Goal: Task Accomplishment & Management: Manage account settings

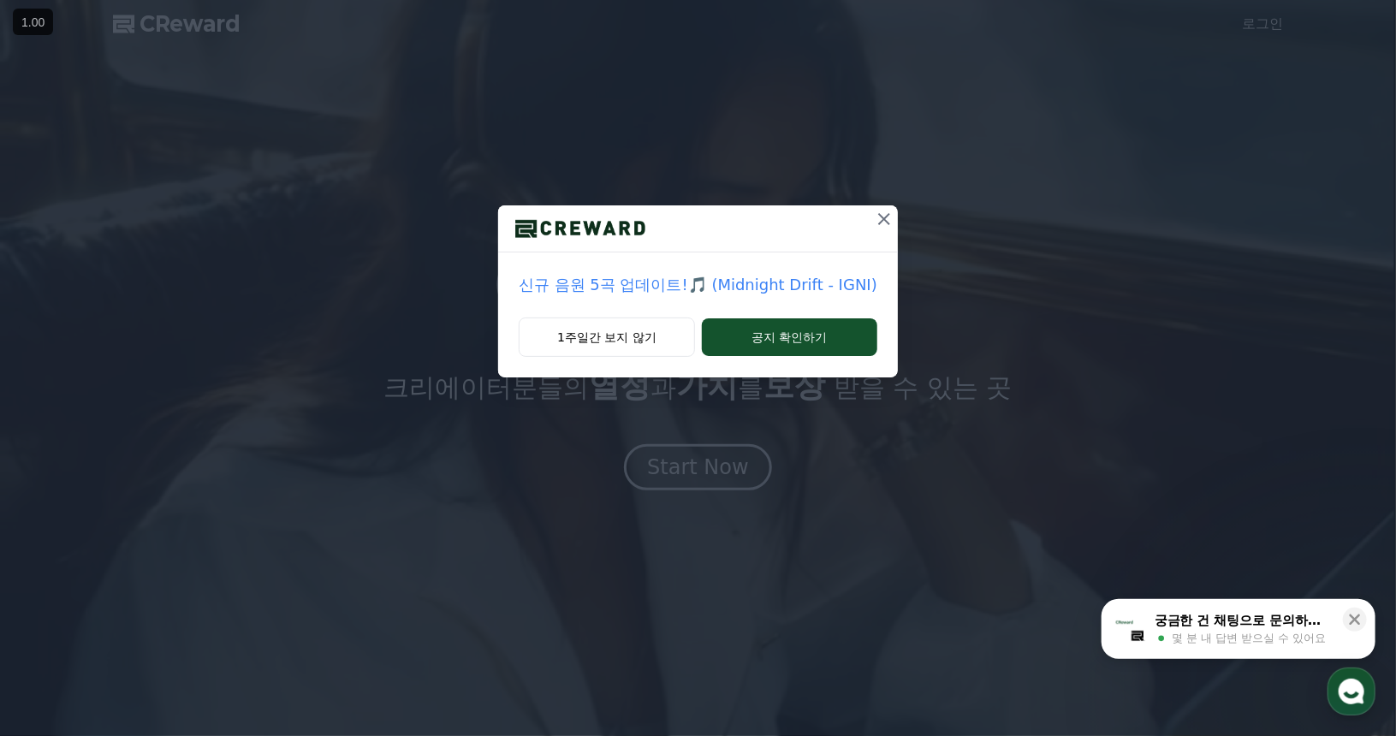
click at [881, 220] on icon at bounding box center [884, 219] width 12 height 12
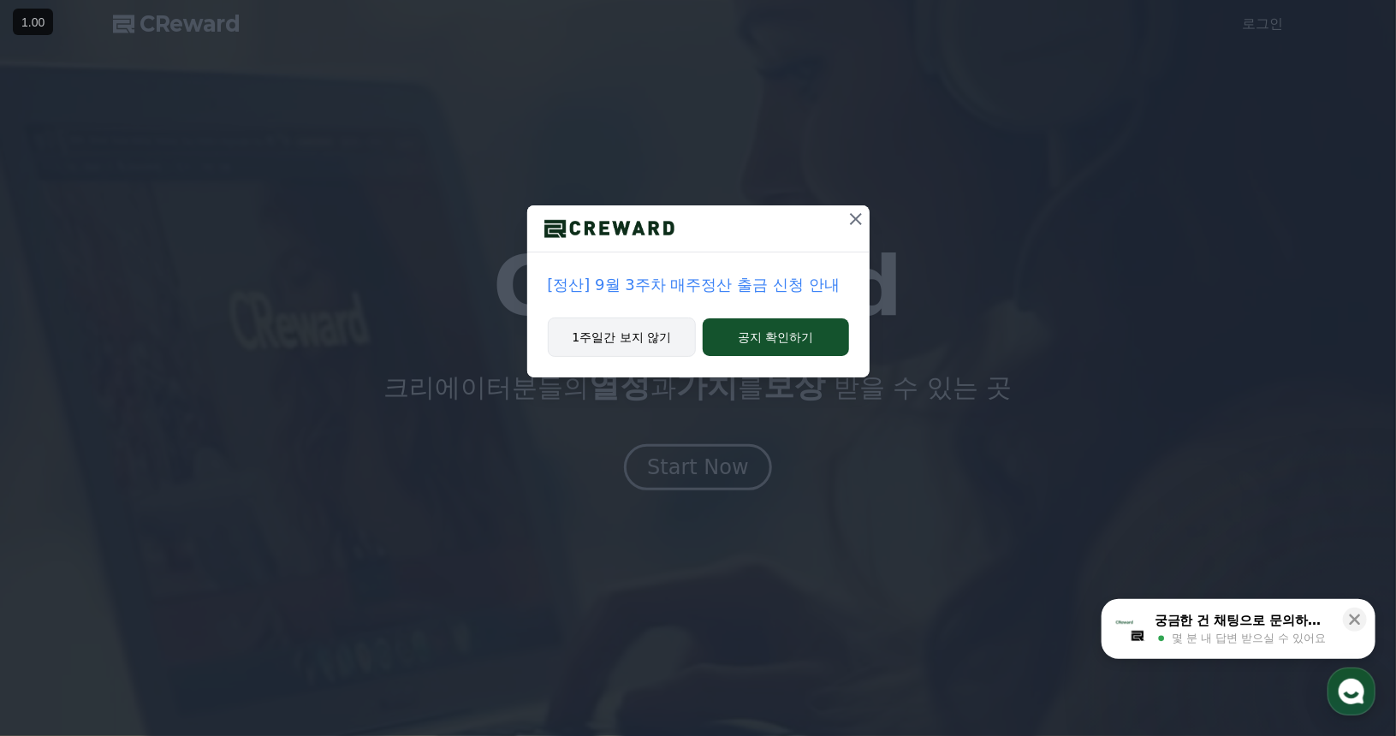
click at [658, 333] on button "1주일간 보지 않기" at bounding box center [622, 337] width 149 height 39
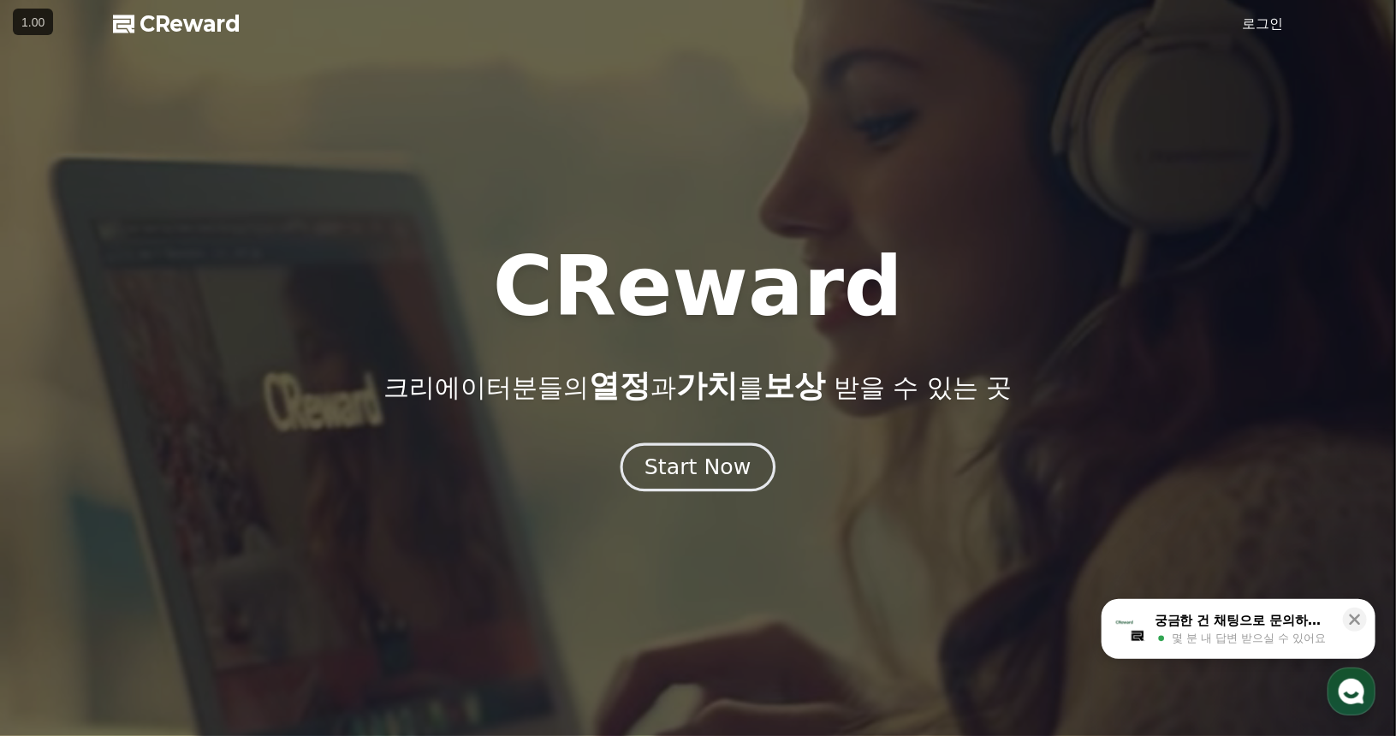
click at [699, 462] on div "Start Now" at bounding box center [697, 467] width 106 height 29
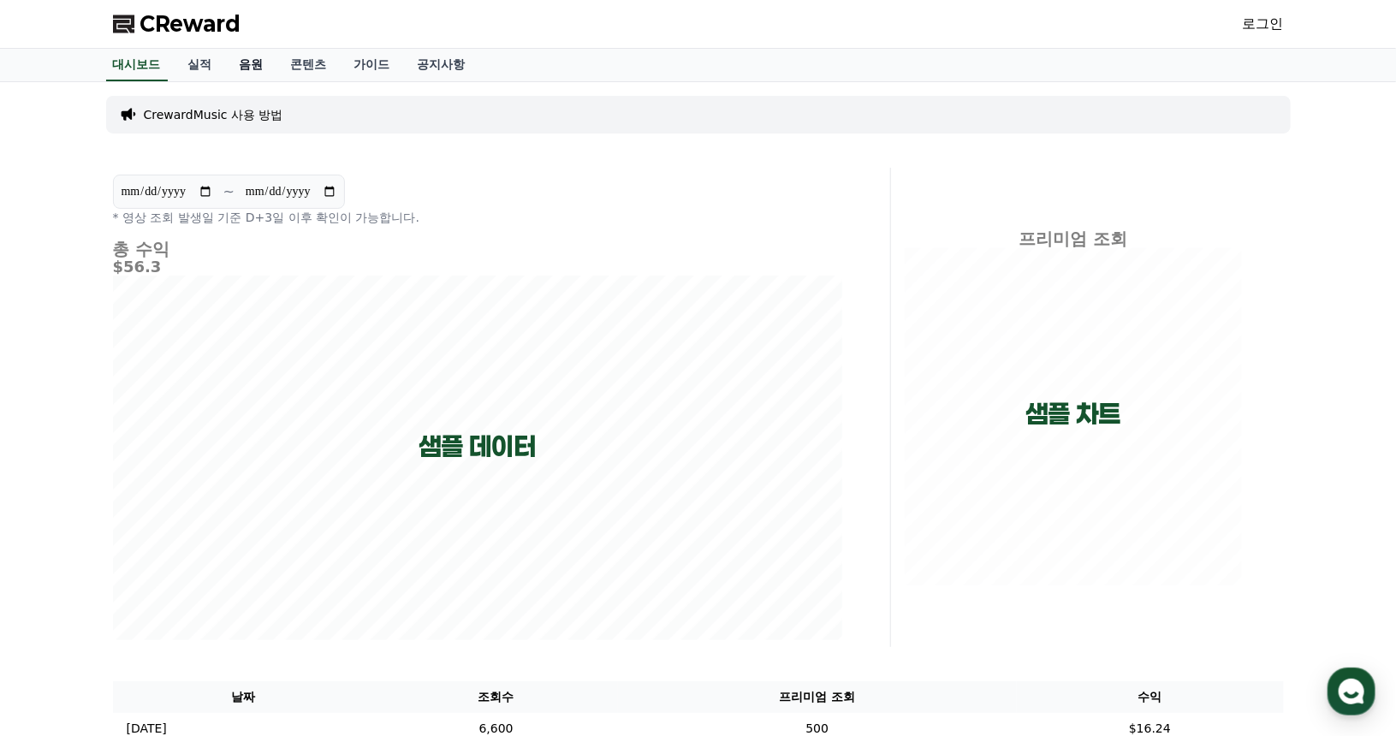
click at [249, 68] on link "음원" at bounding box center [251, 65] width 51 height 33
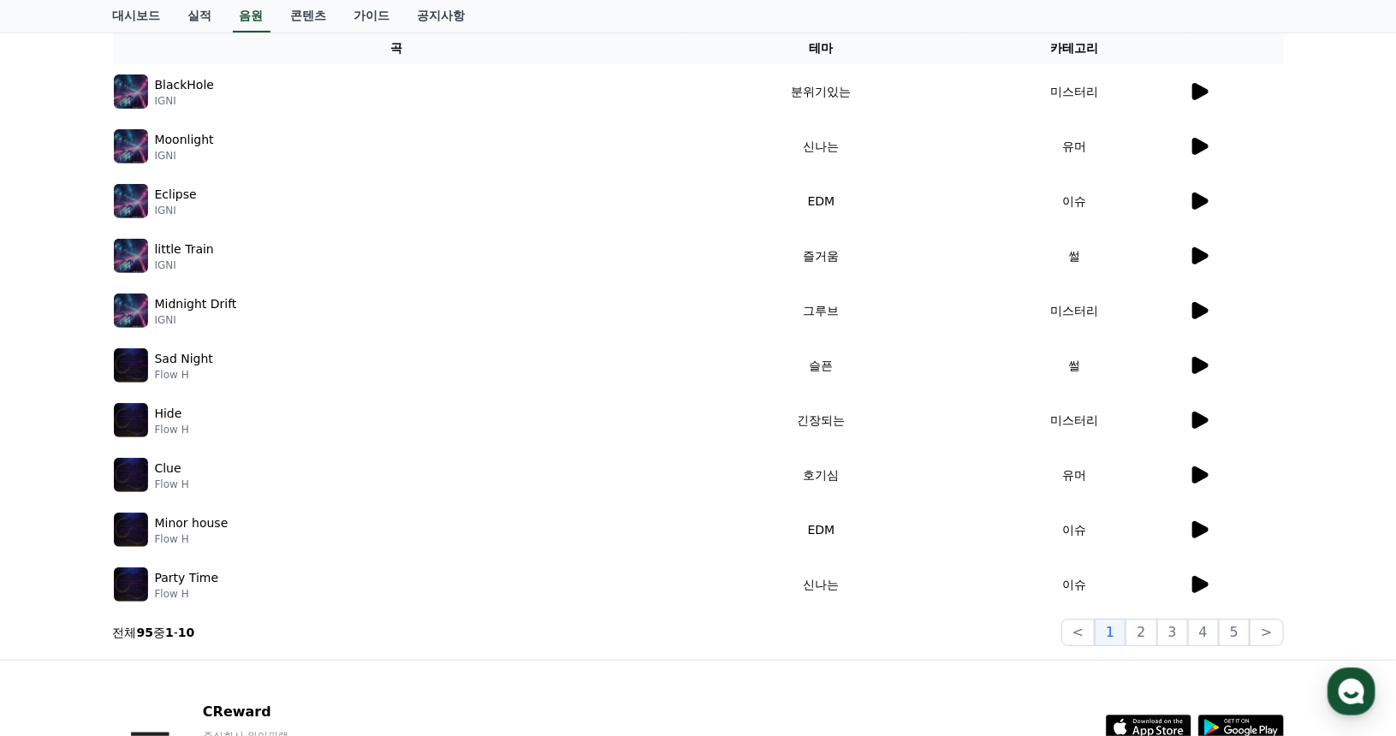
scroll to position [86, 0]
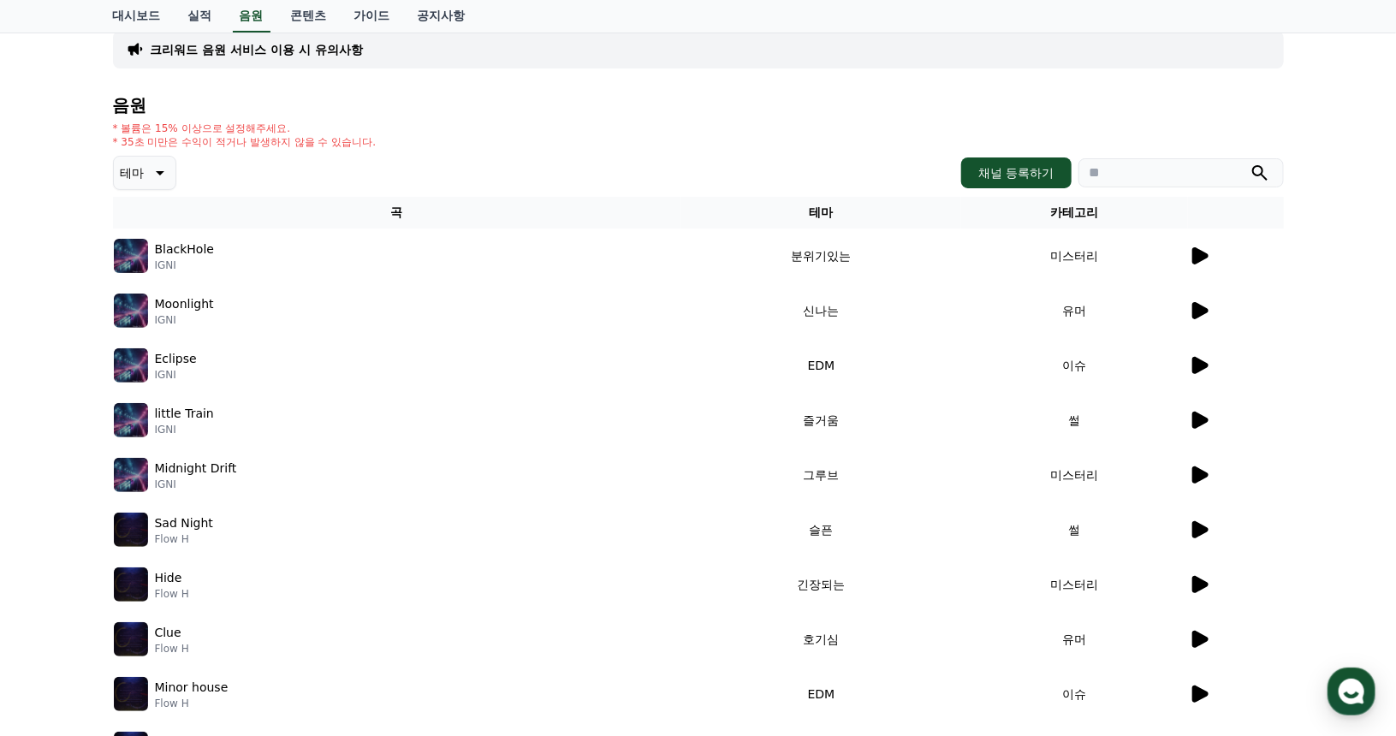
click at [1199, 256] on icon at bounding box center [1200, 255] width 16 height 17
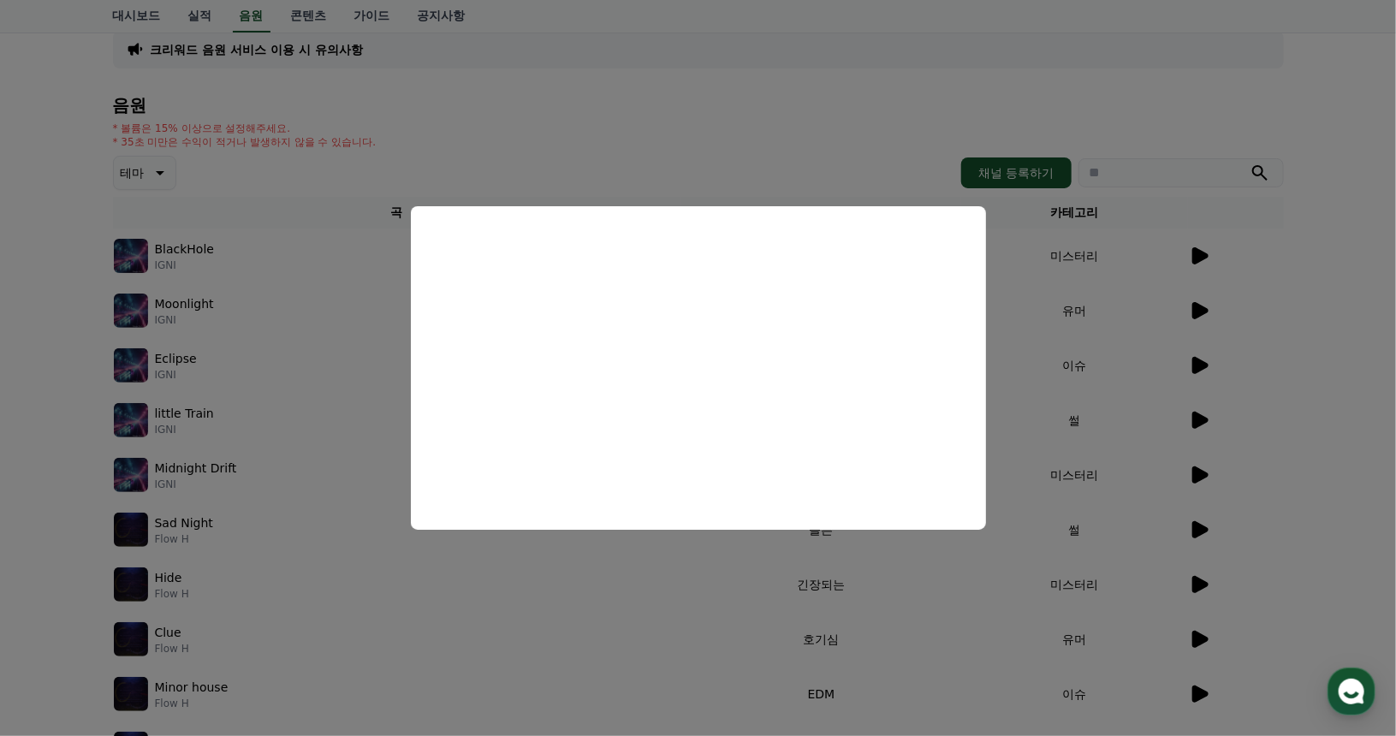
click at [1295, 333] on button "close modal" at bounding box center [698, 368] width 1396 height 736
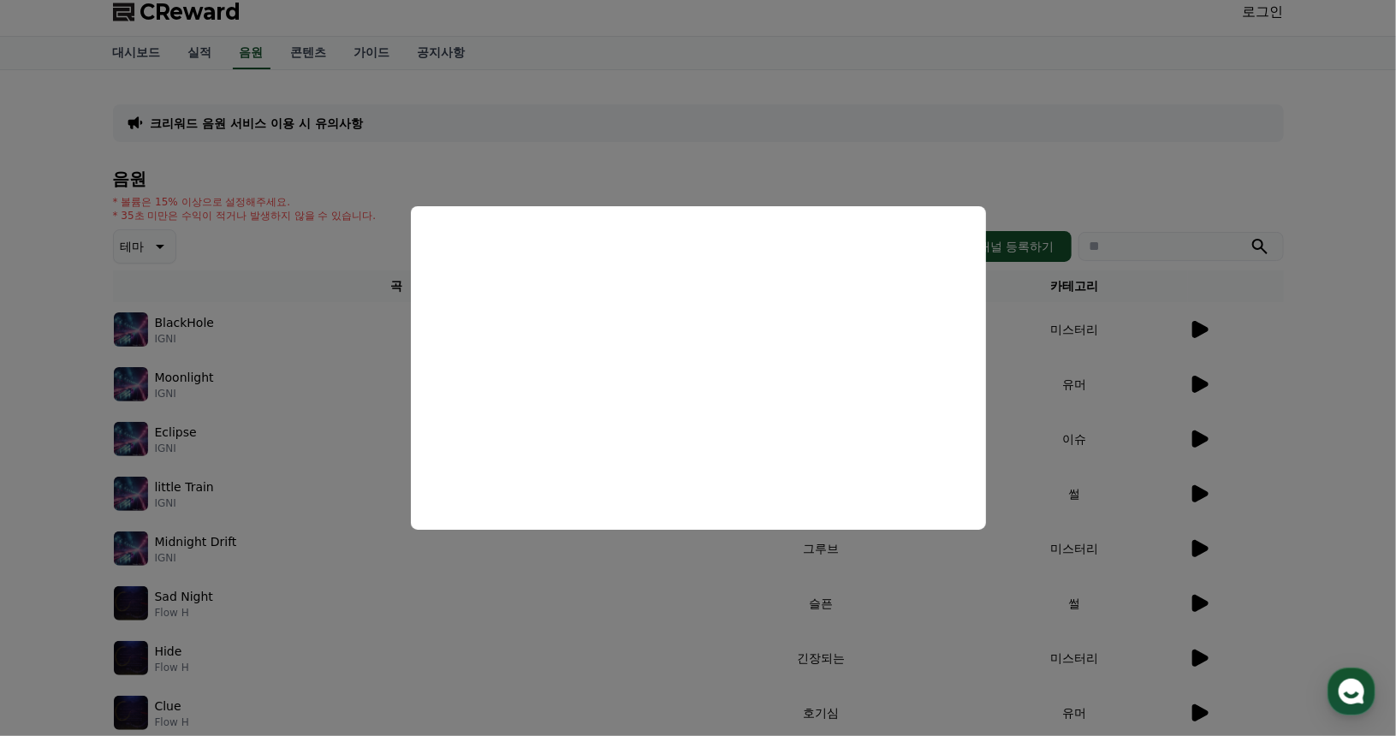
scroll to position [0, 0]
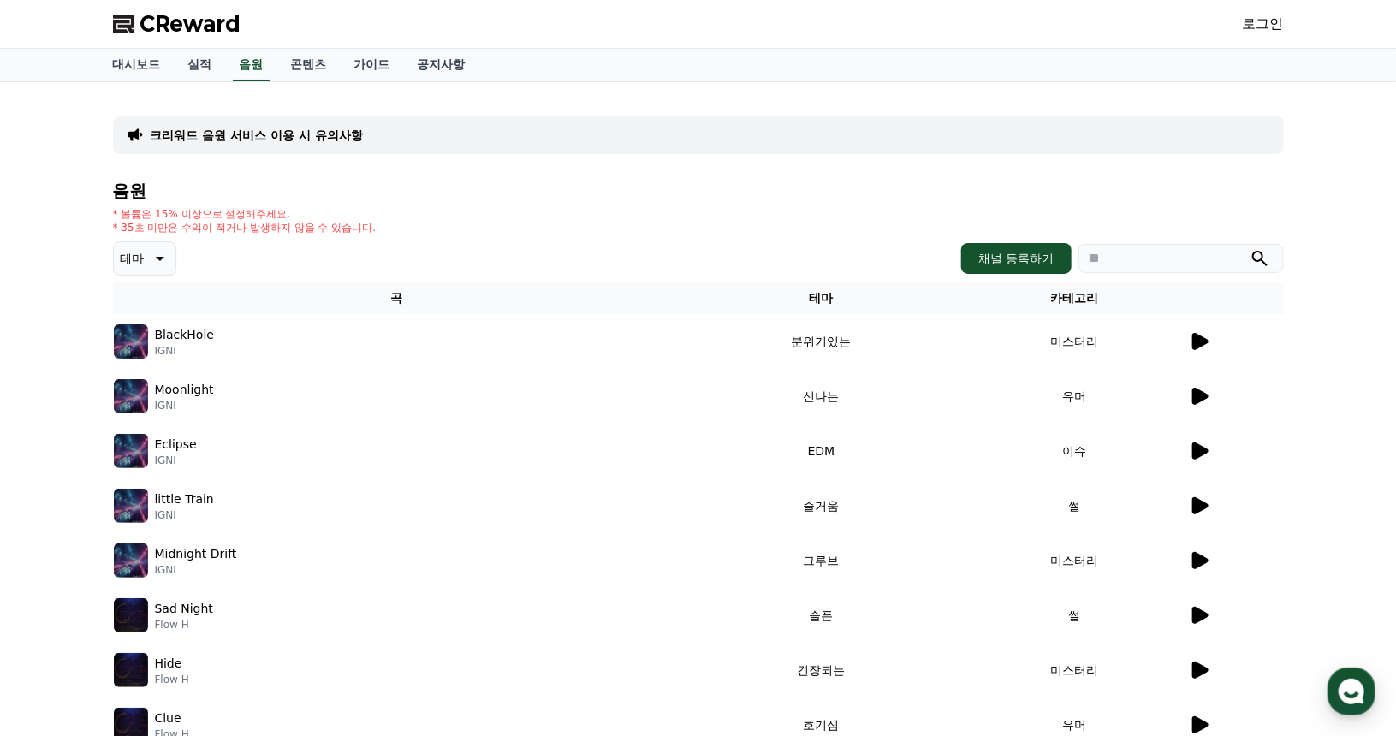
click at [168, 249] on icon at bounding box center [158, 258] width 21 height 21
click at [48, 321] on div "크리워드 음원 서비스 이용 시 유의사항 음원 * 볼륨은 15% 이상으로 설정해주세요. * 35초 미만은 수익이 적거나 발생하지 않을 수 있습니…" at bounding box center [698, 496] width 1396 height 828
click at [1260, 28] on link "로그인" at bounding box center [1263, 24] width 41 height 21
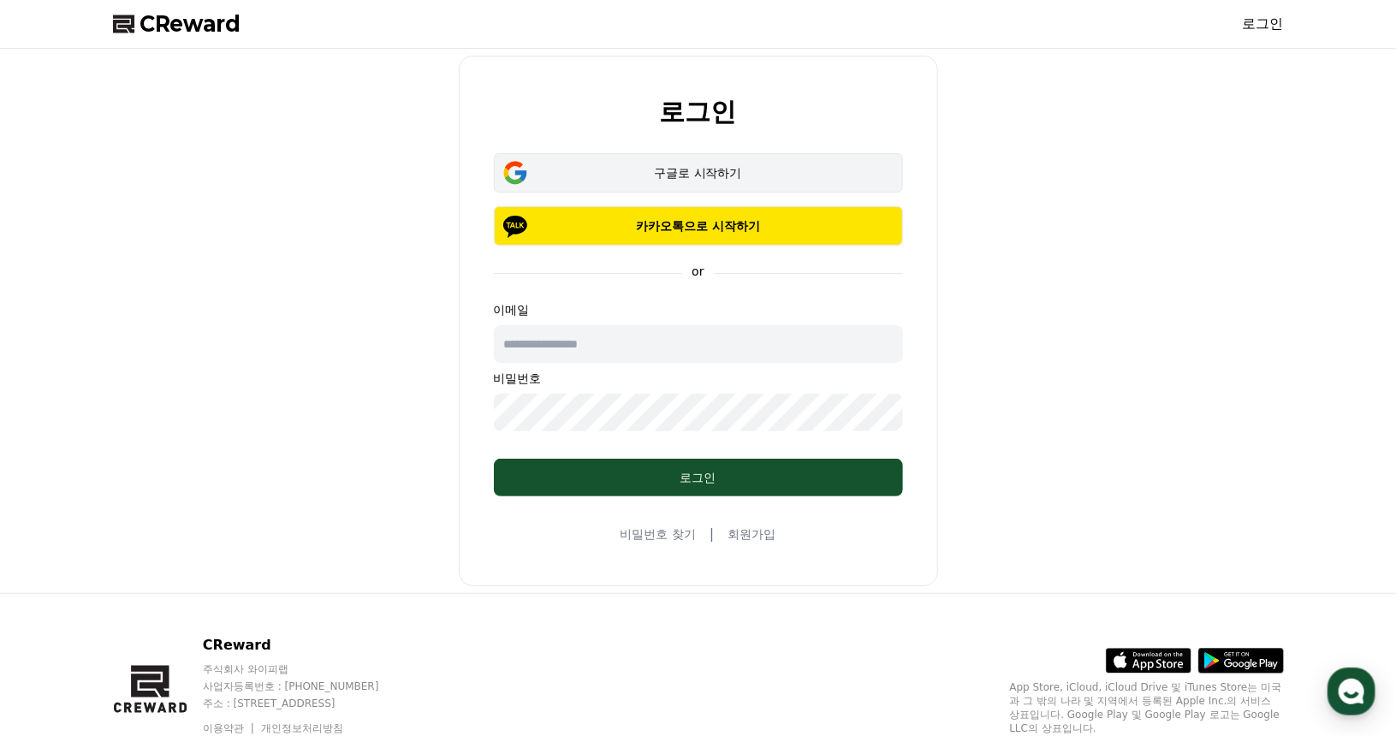
click at [700, 169] on div "구글로 시작하기" at bounding box center [698, 172] width 359 height 17
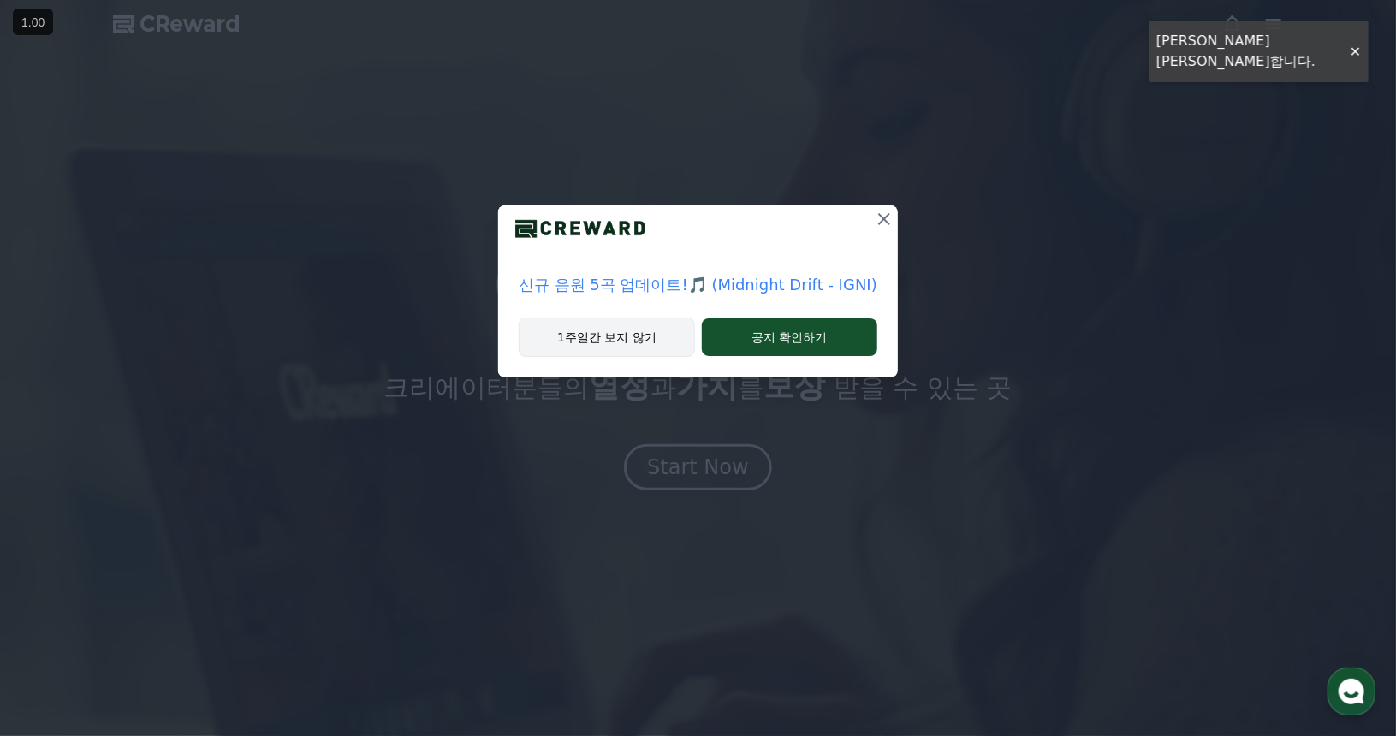
click at [670, 336] on button "1주일간 보지 않기" at bounding box center [607, 337] width 176 height 39
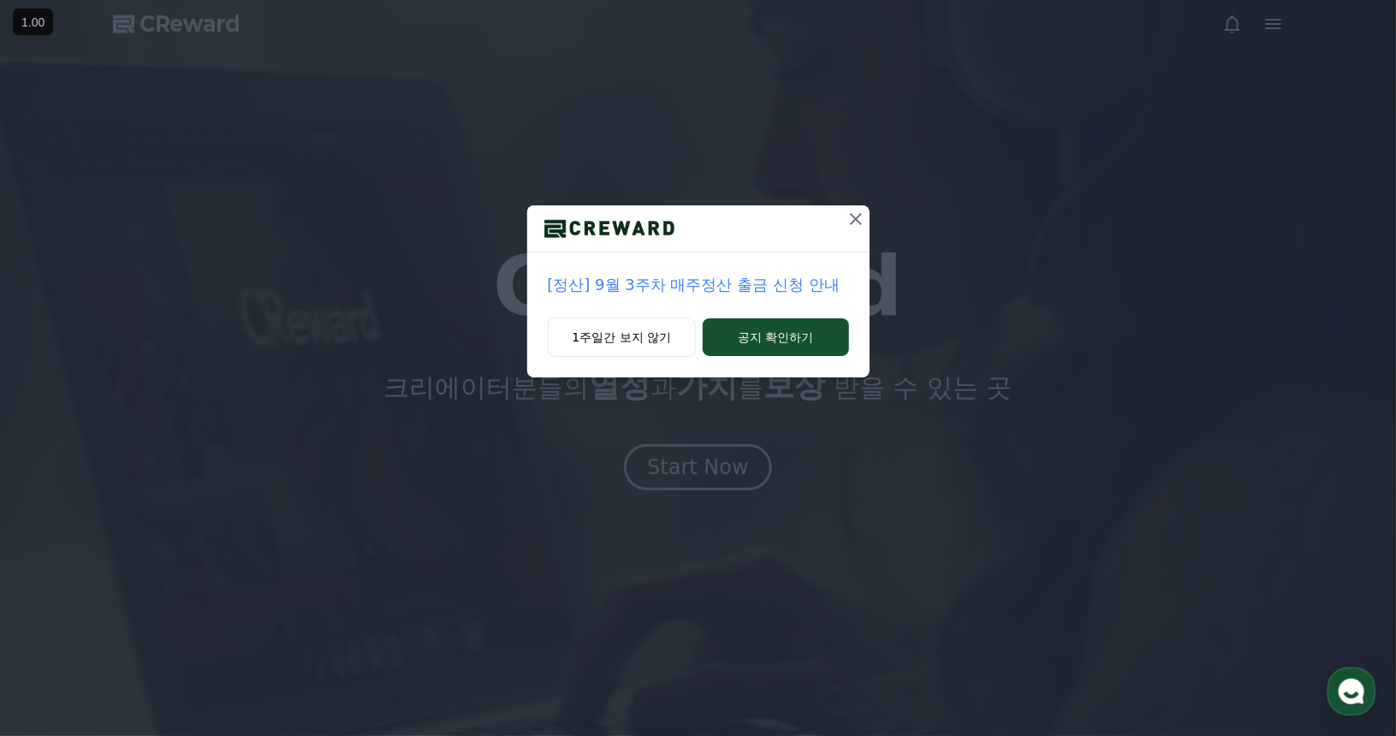
click at [769, 291] on p "[정산] 9월 3주차 매주정산 출금 신청 안내" at bounding box center [698, 285] width 301 height 24
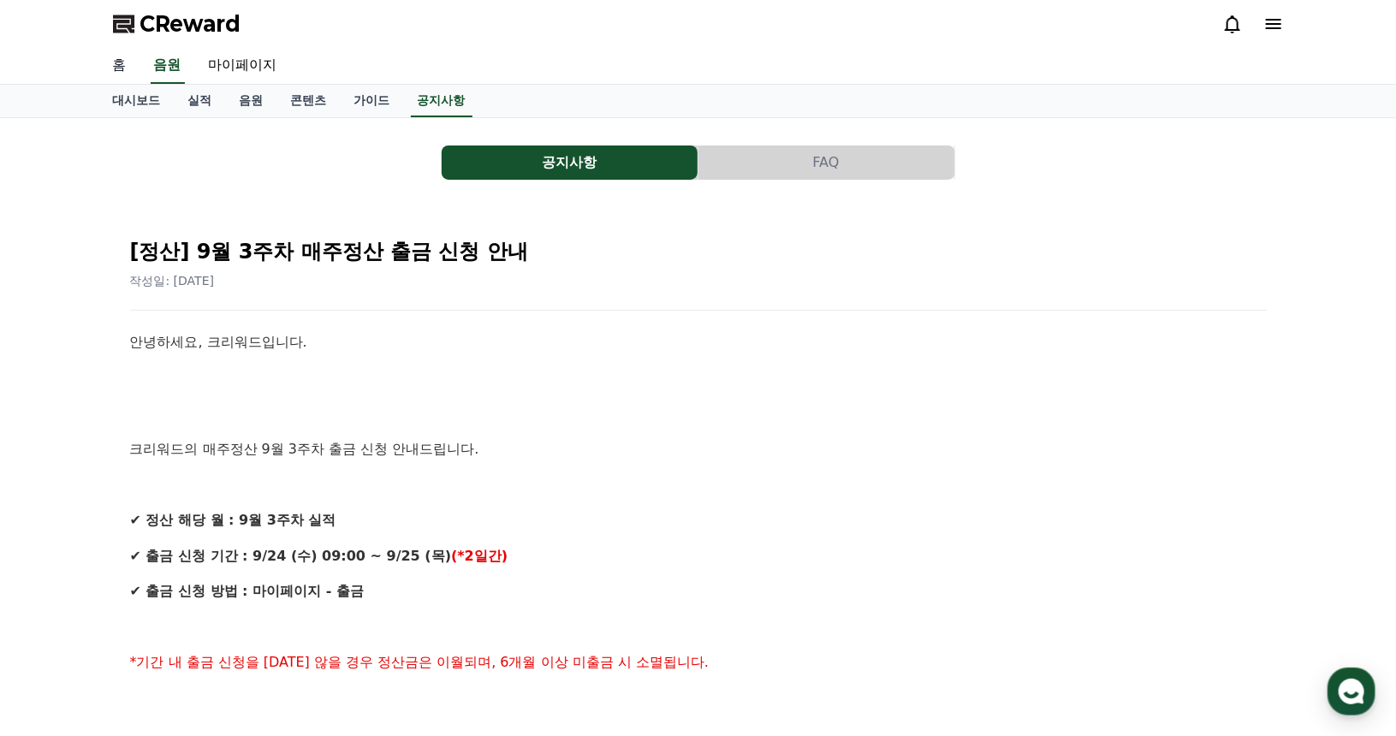
click at [135, 72] on link "홈" at bounding box center [119, 66] width 41 height 36
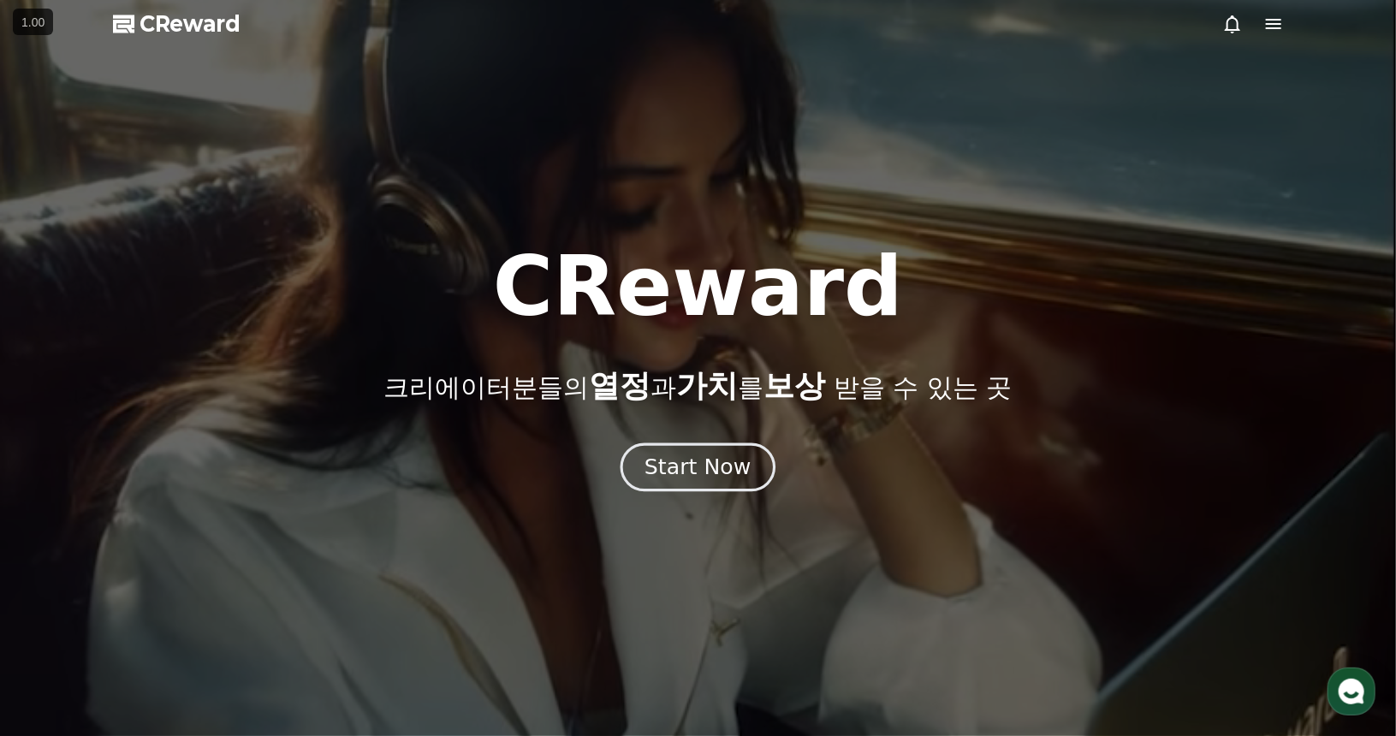
click at [740, 466] on div "Start Now" at bounding box center [697, 467] width 106 height 29
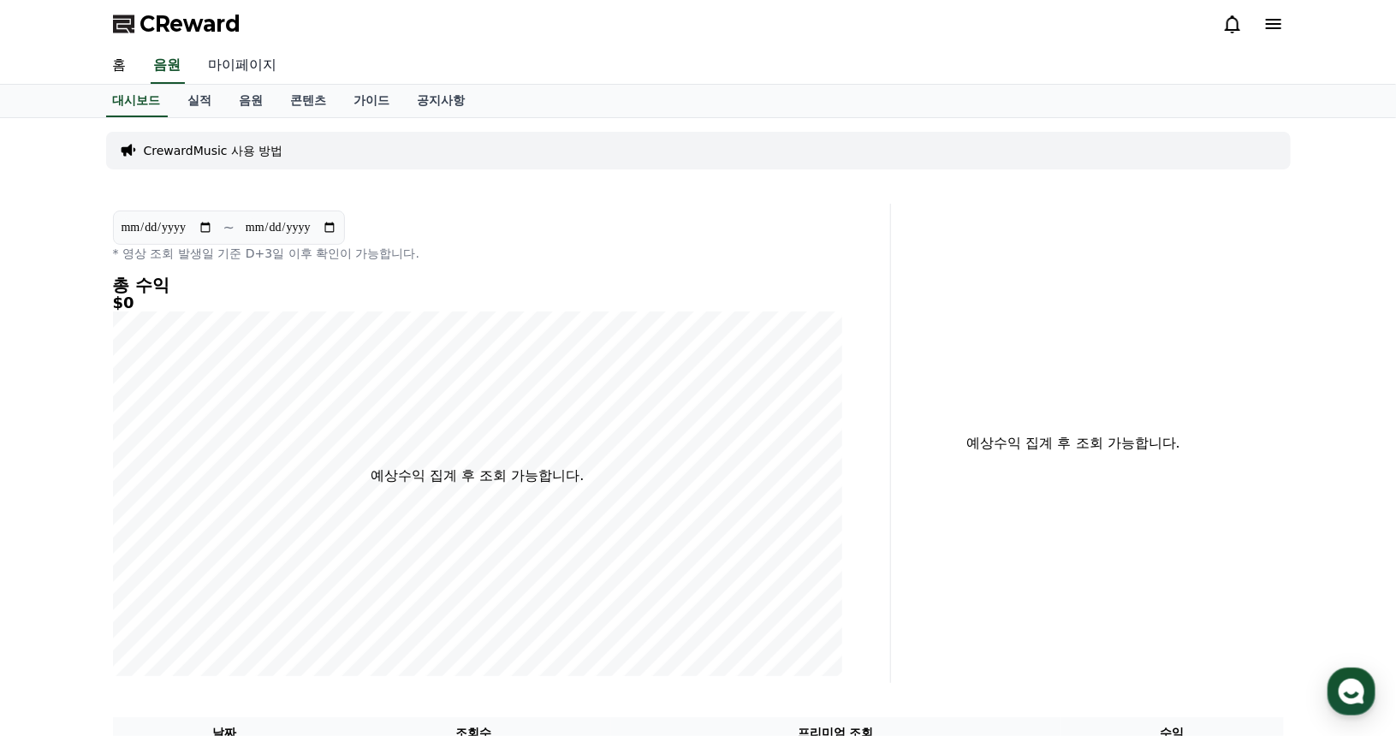
click at [223, 59] on link "마이페이지" at bounding box center [243, 66] width 96 height 36
select select "**********"
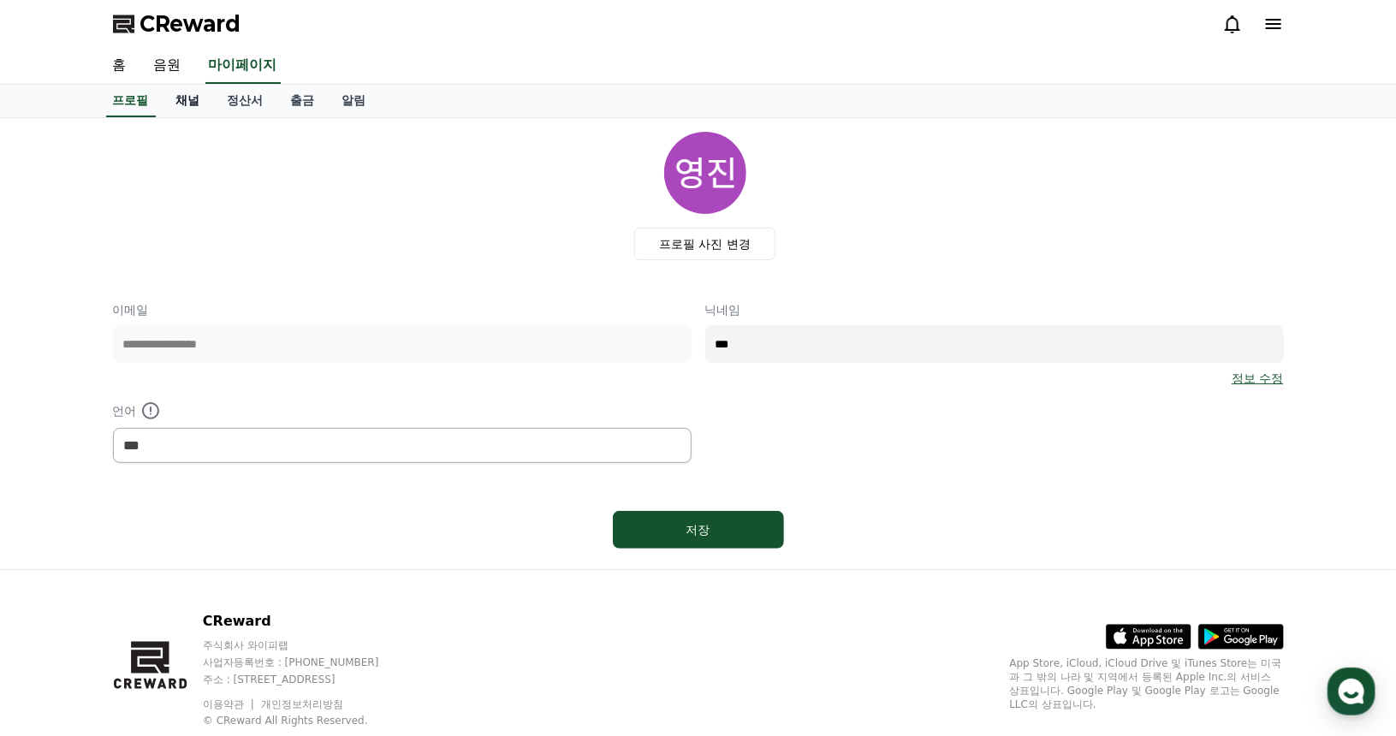
click at [200, 104] on link "채널" at bounding box center [188, 101] width 51 height 33
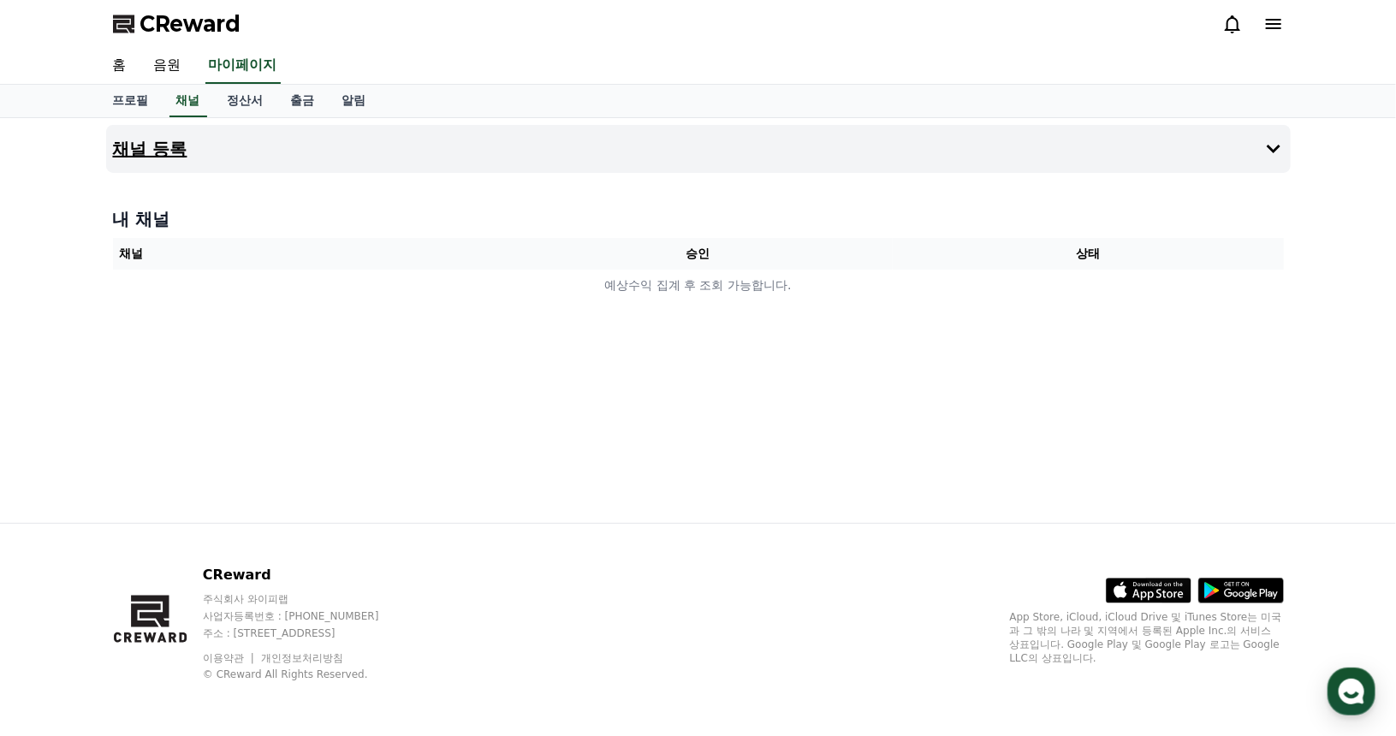
click at [646, 143] on button "채널 등록" at bounding box center [698, 149] width 1185 height 48
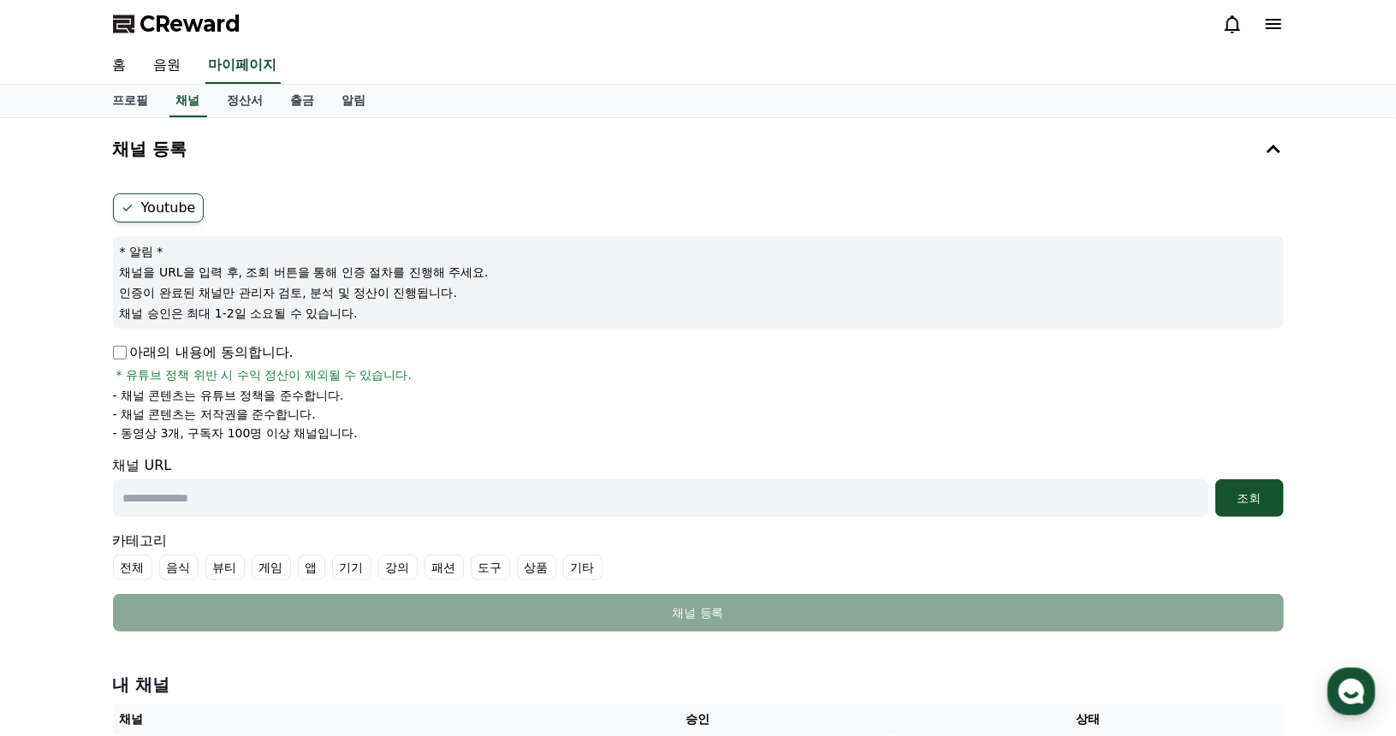
click at [348, 490] on input "text" at bounding box center [661, 498] width 1096 height 38
paste input "**********"
type input "**********"
click at [1227, 490] on div "조회" at bounding box center [1249, 498] width 55 height 17
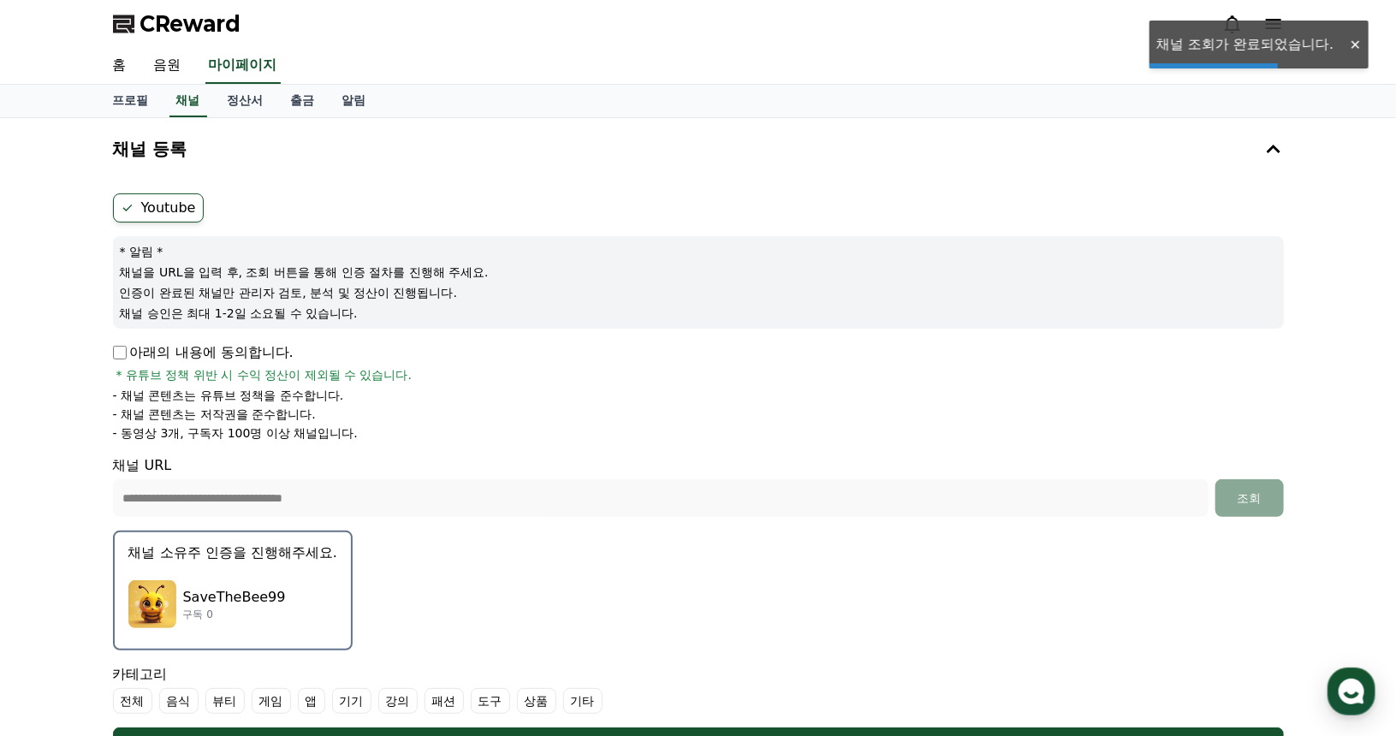
click at [209, 547] on p "채널 소유주 인증을 진행해주세요." at bounding box center [232, 553] width 209 height 21
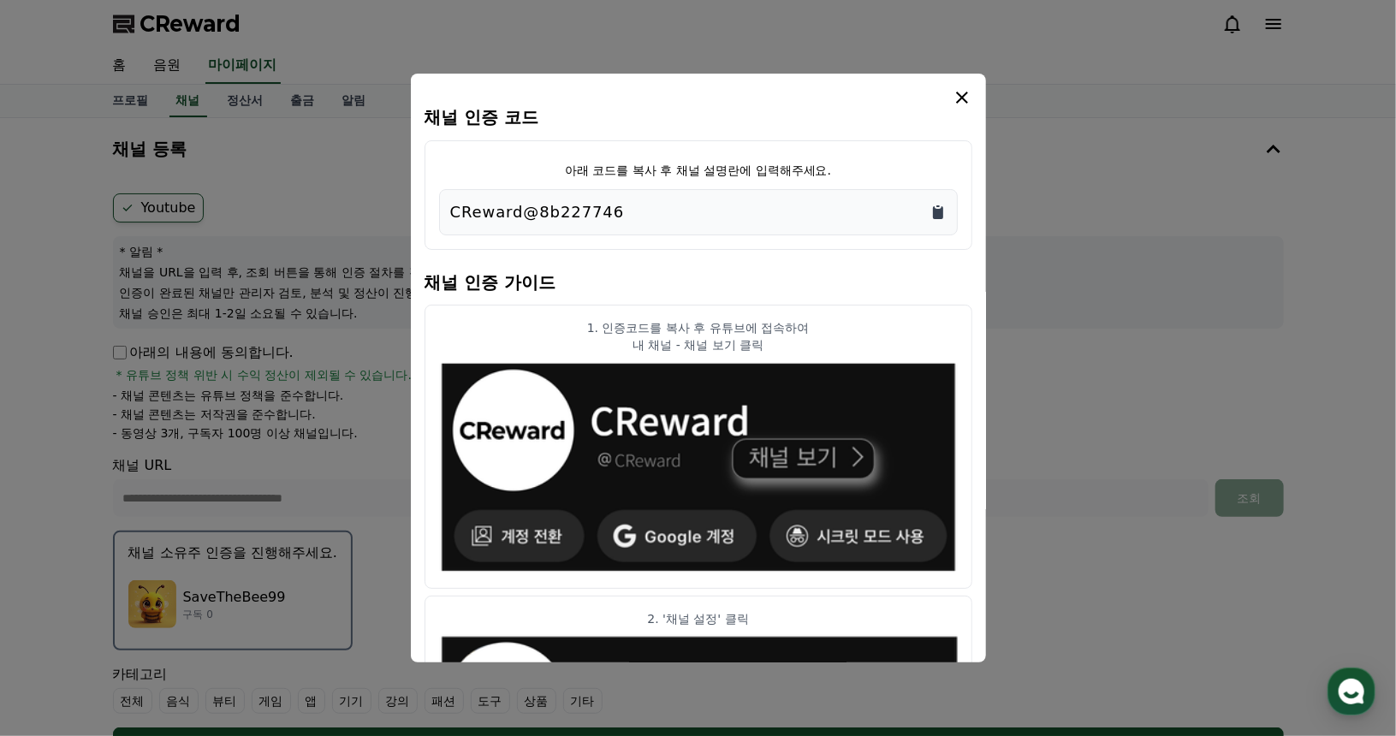
click at [941, 211] on icon "Copy to clipboard" at bounding box center [938, 212] width 10 height 13
click at [960, 93] on icon "modal" at bounding box center [962, 97] width 21 height 21
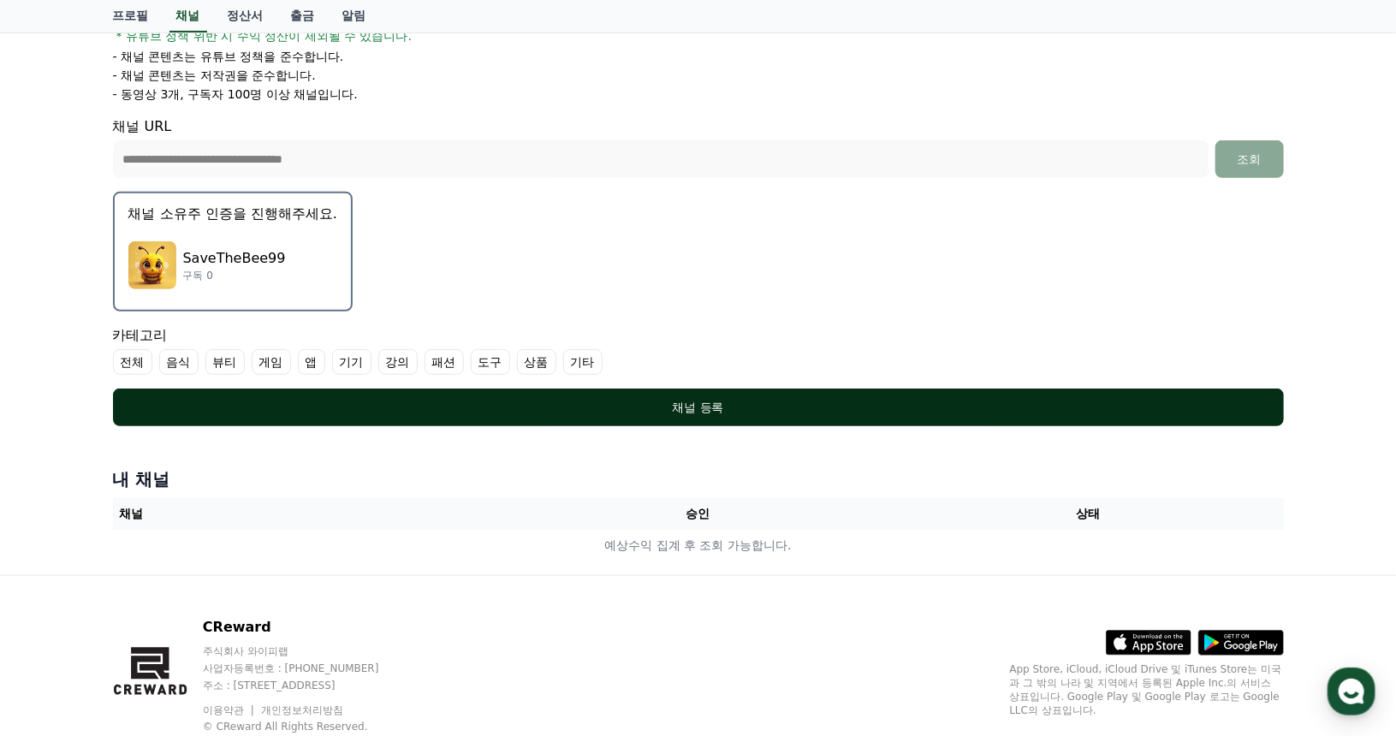
scroll to position [342, 0]
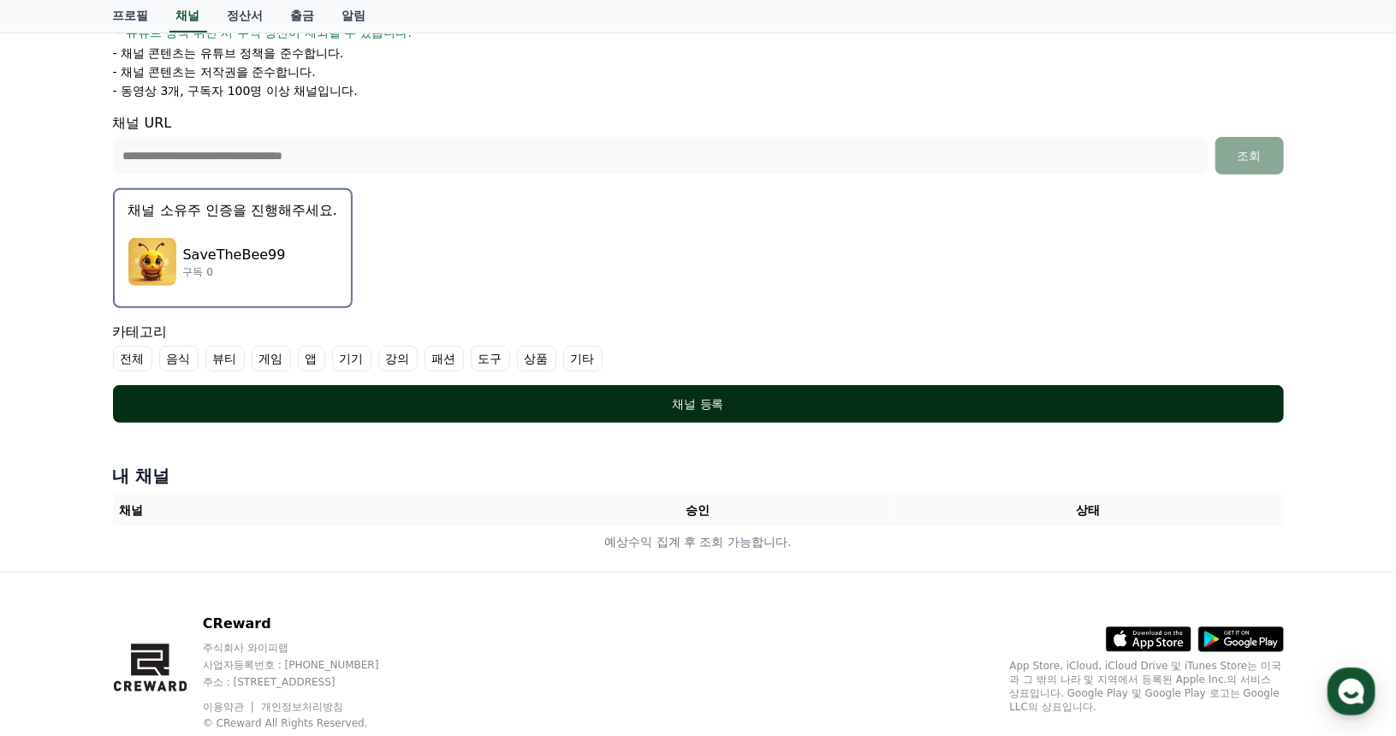
click at [464, 398] on div "채널 등록" at bounding box center [698, 403] width 1102 height 17
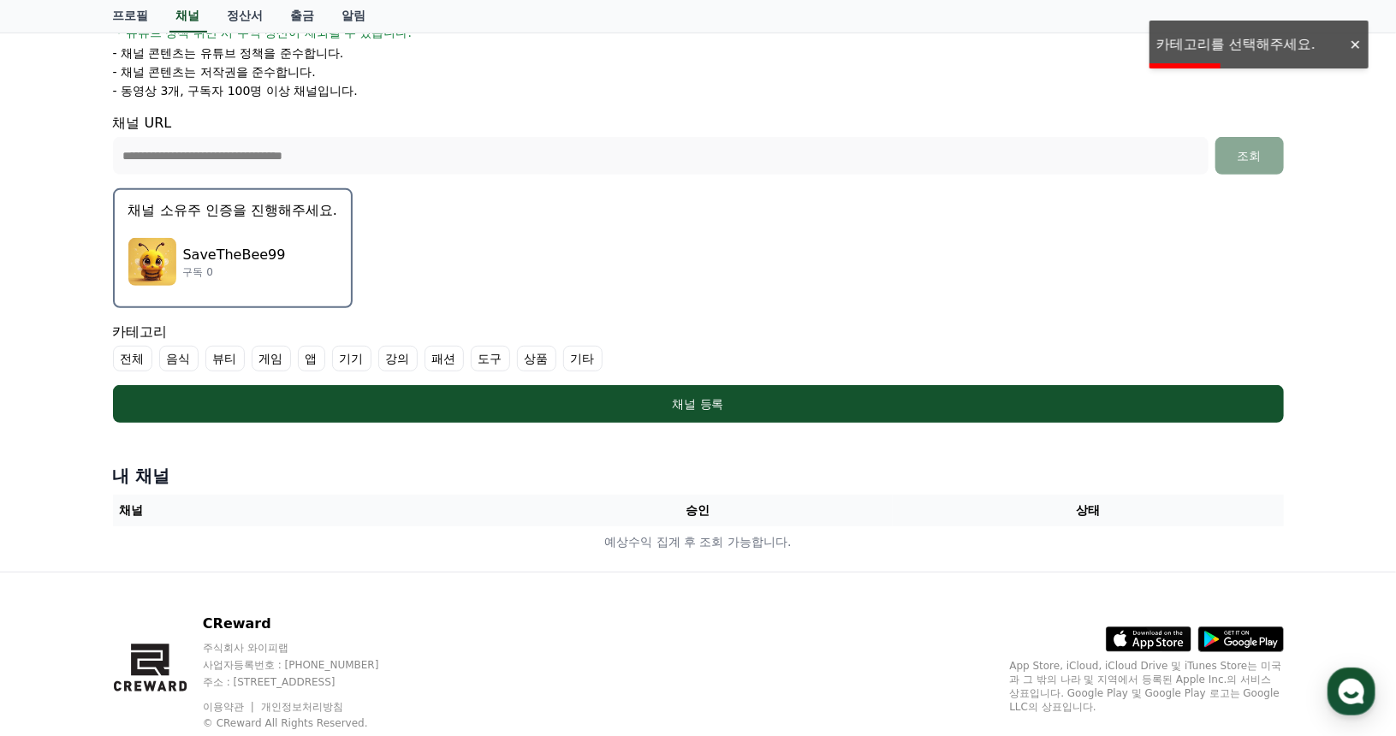
click at [132, 355] on label "전체" at bounding box center [132, 359] width 39 height 26
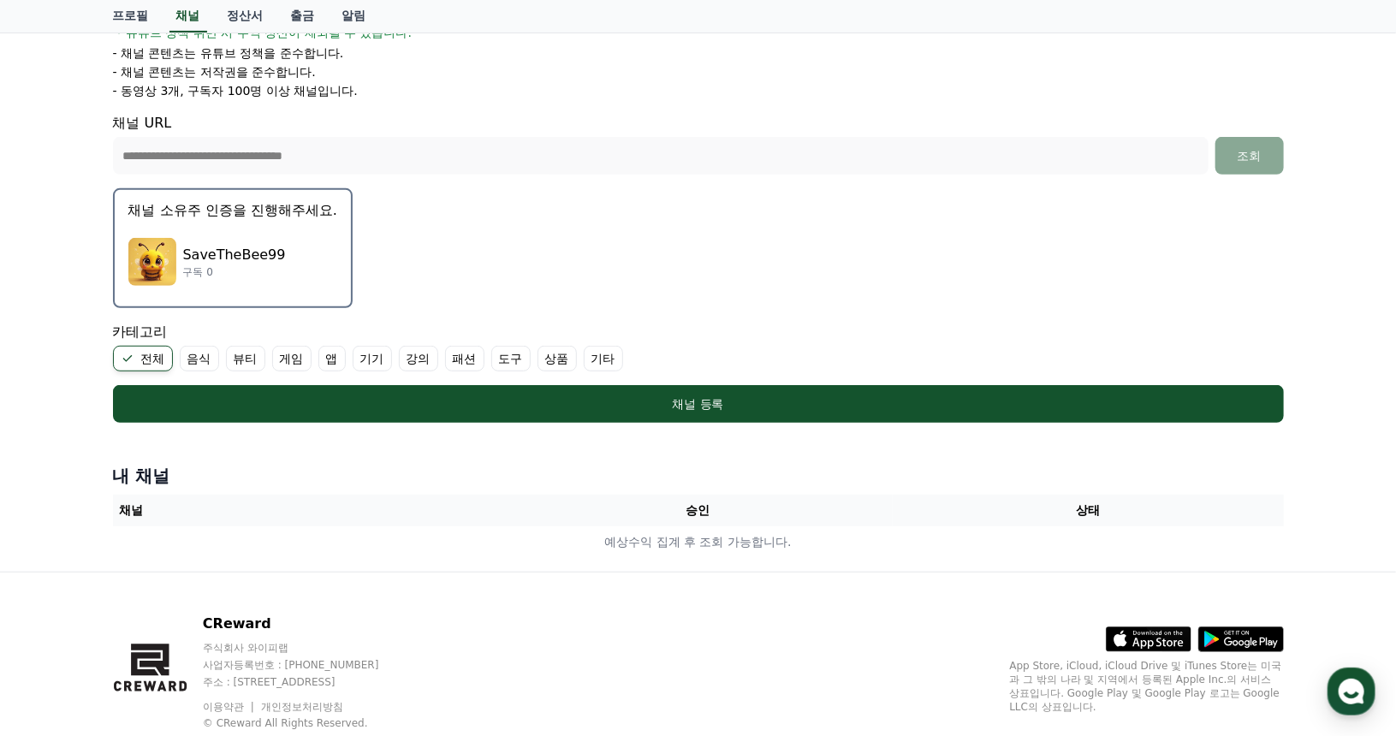
click at [592, 357] on label "기타" at bounding box center [603, 359] width 39 height 26
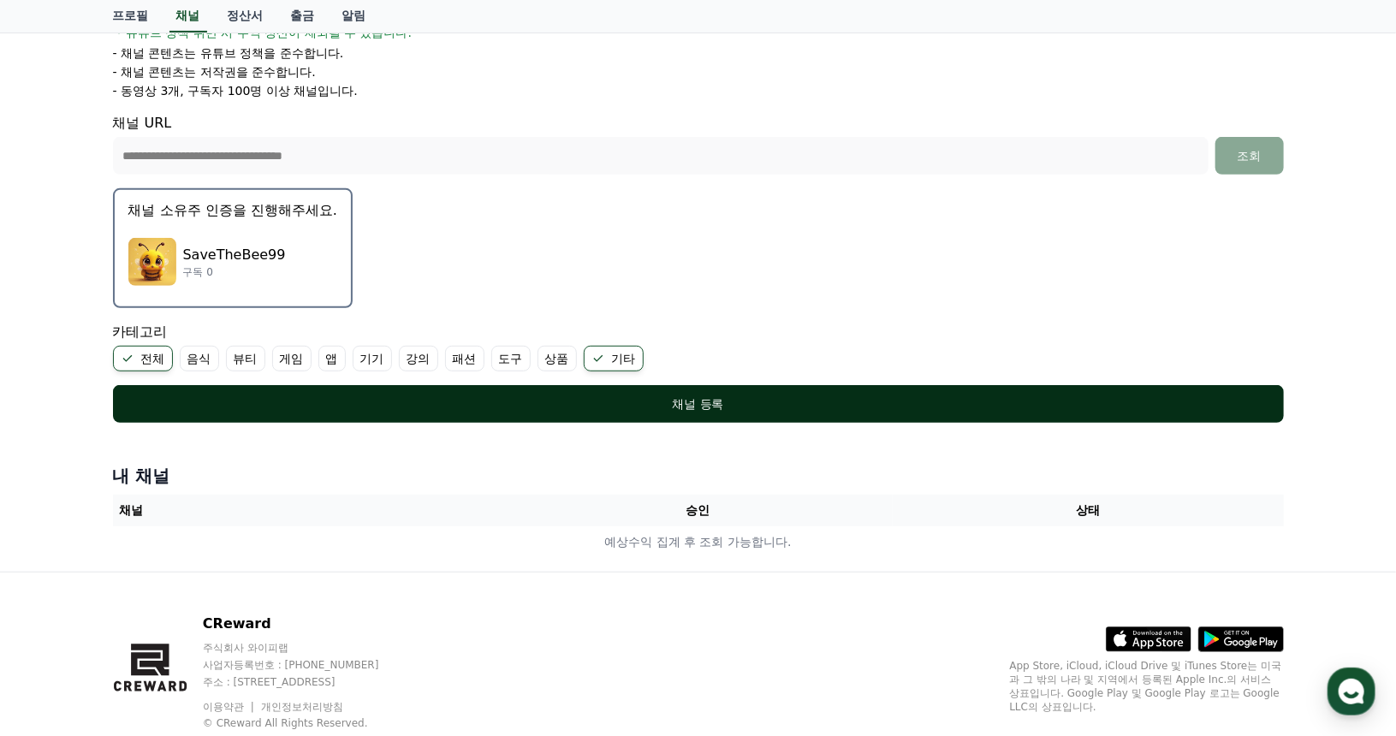
click at [566, 395] on div "채널 등록" at bounding box center [698, 403] width 1102 height 17
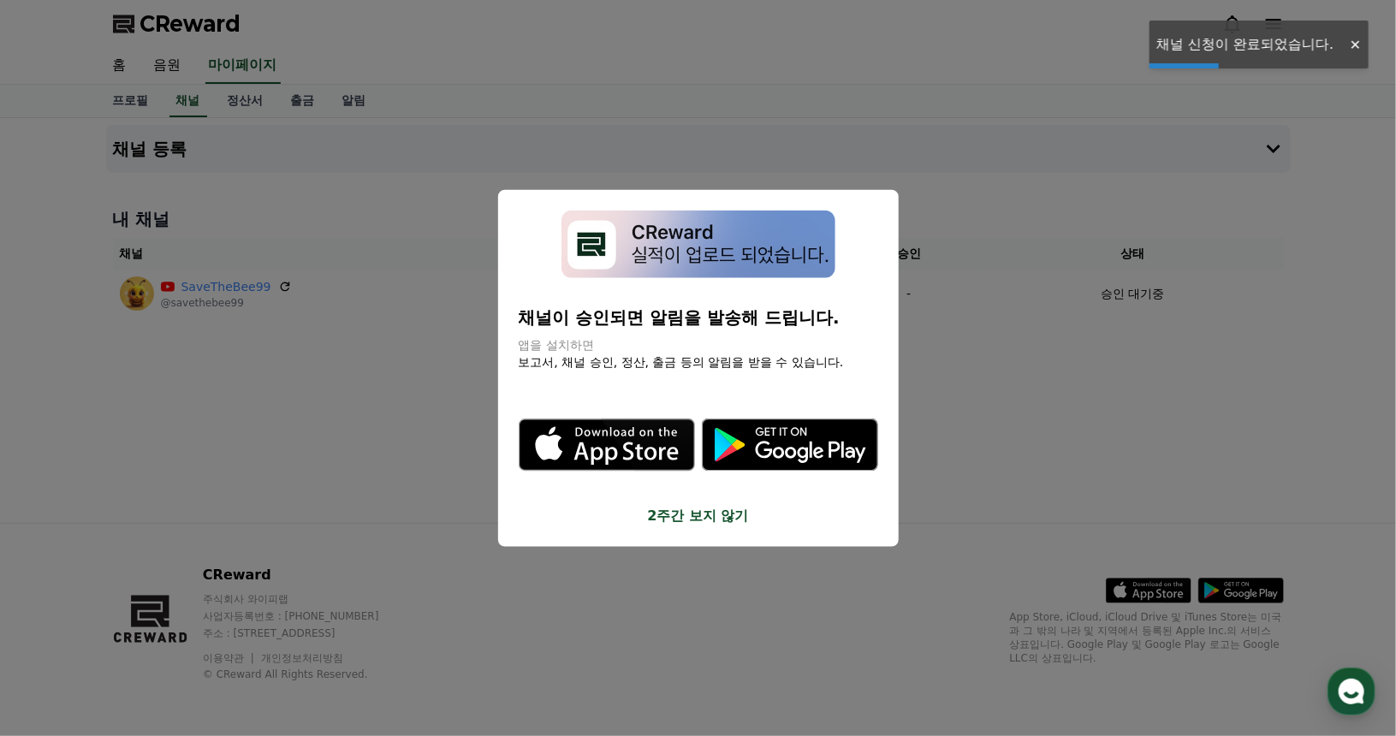
click at [364, 436] on button "close modal" at bounding box center [698, 368] width 1396 height 736
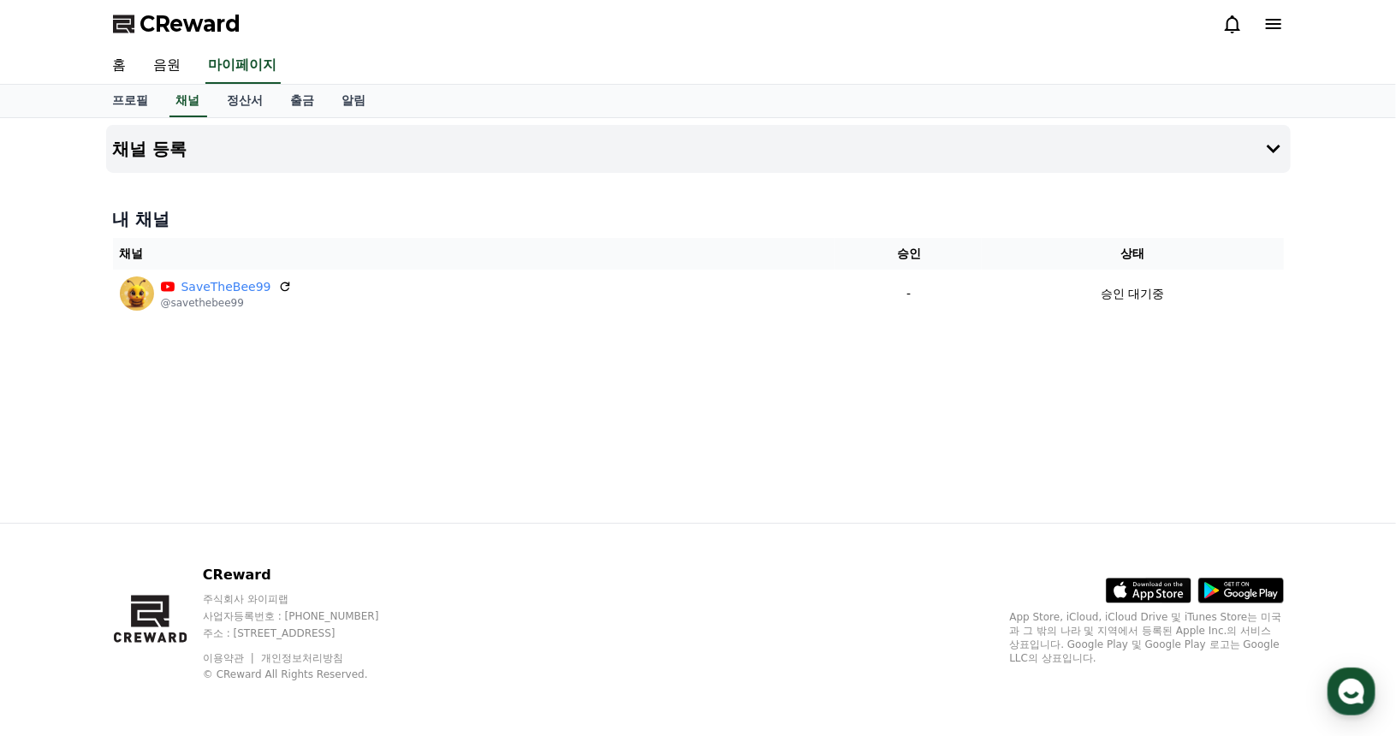
click at [791, 394] on div "채널 등록 내 채널 채널 승인 상태 SaveTheBee99 @savethebee99 - 승인 대기중" at bounding box center [698, 320] width 1198 height 405
click at [835, 506] on div "채널 등록 내 채널 채널 승인 상태 SaveTheBee99 @savethebee99 - 승인 대기중" at bounding box center [698, 320] width 1198 height 405
click at [168, 155] on h4 "채널 등록" at bounding box center [150, 149] width 74 height 19
